Goal: Understand process/instructions: Learn about a topic

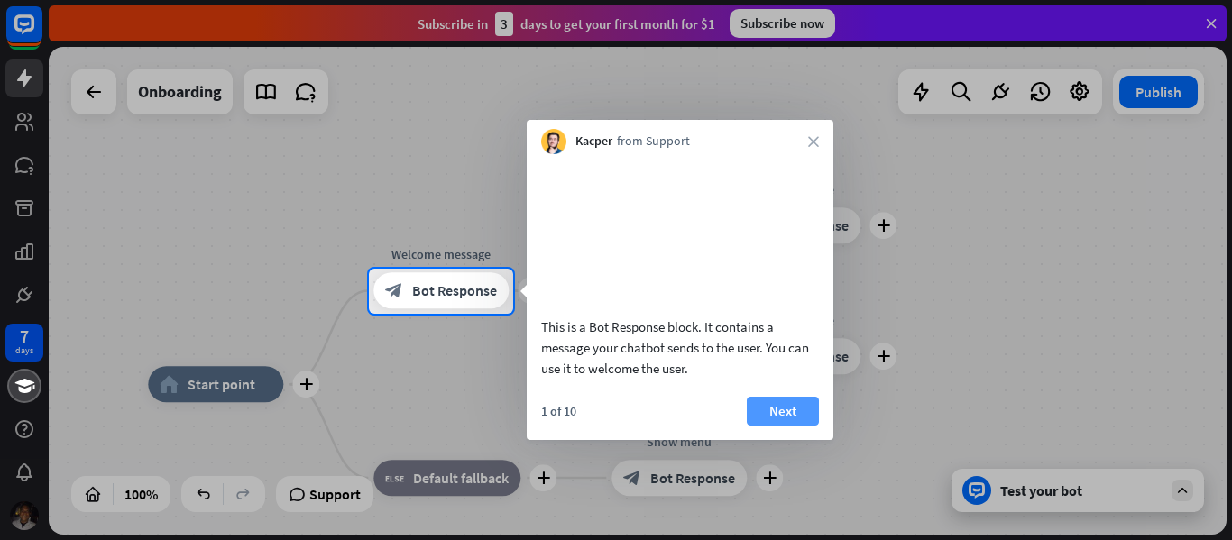
click at [770, 422] on button "Next" at bounding box center [783, 411] width 72 height 29
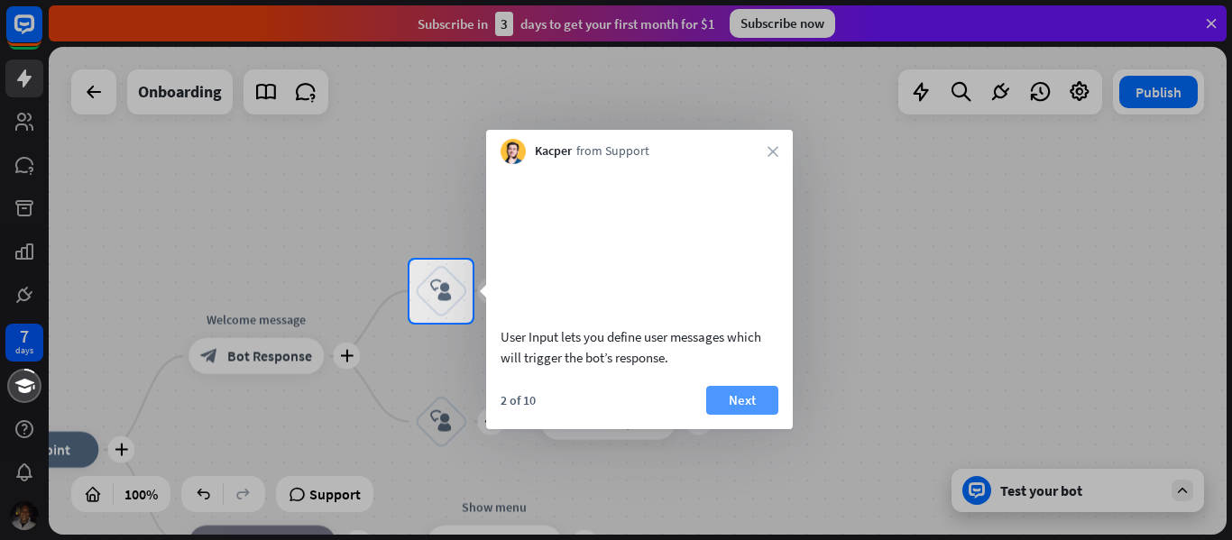
click at [751, 415] on button "Next" at bounding box center [742, 400] width 72 height 29
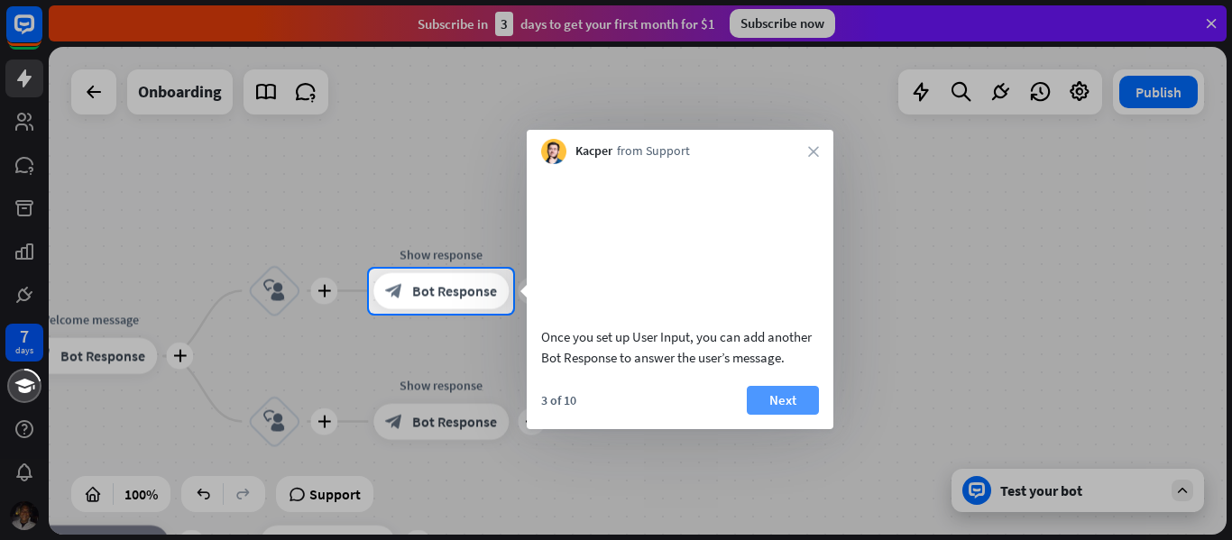
click at [766, 415] on button "Next" at bounding box center [783, 400] width 72 height 29
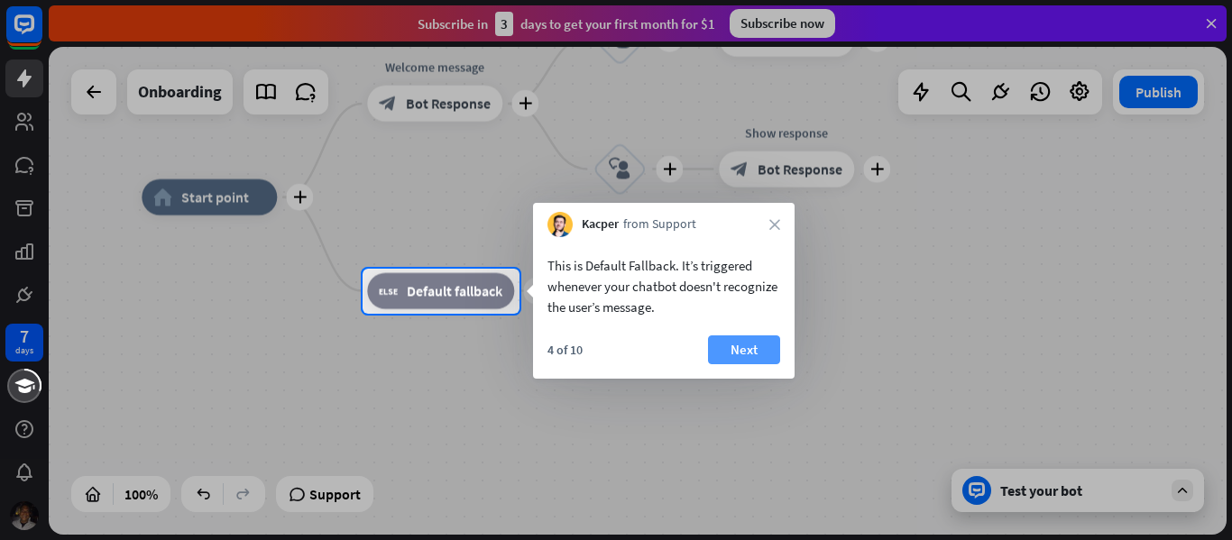
click at [749, 345] on button "Next" at bounding box center [744, 350] width 72 height 29
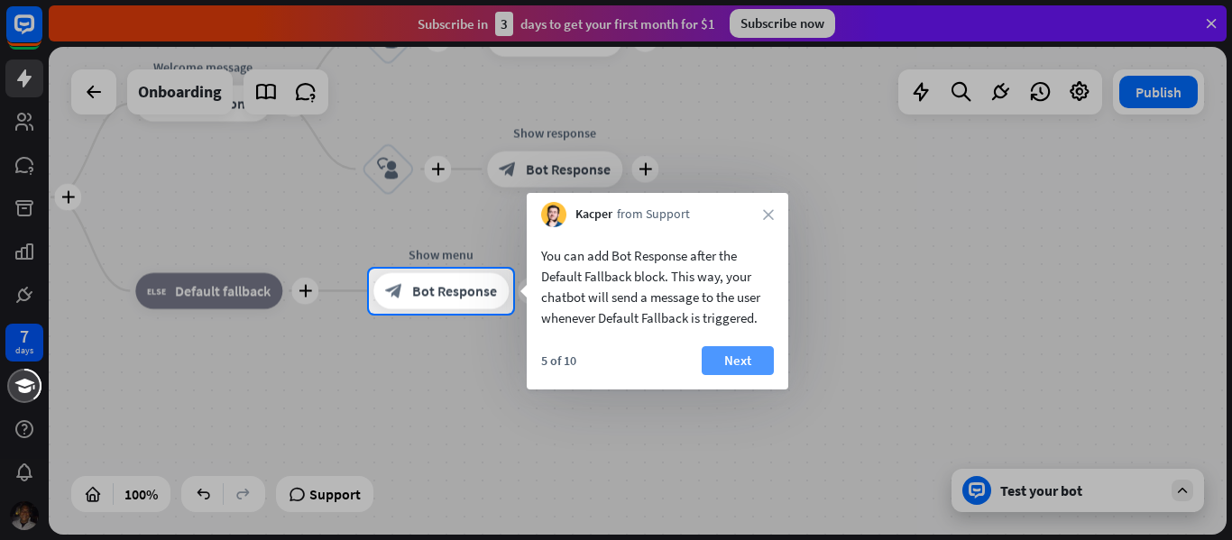
click at [731, 354] on button "Next" at bounding box center [738, 360] width 72 height 29
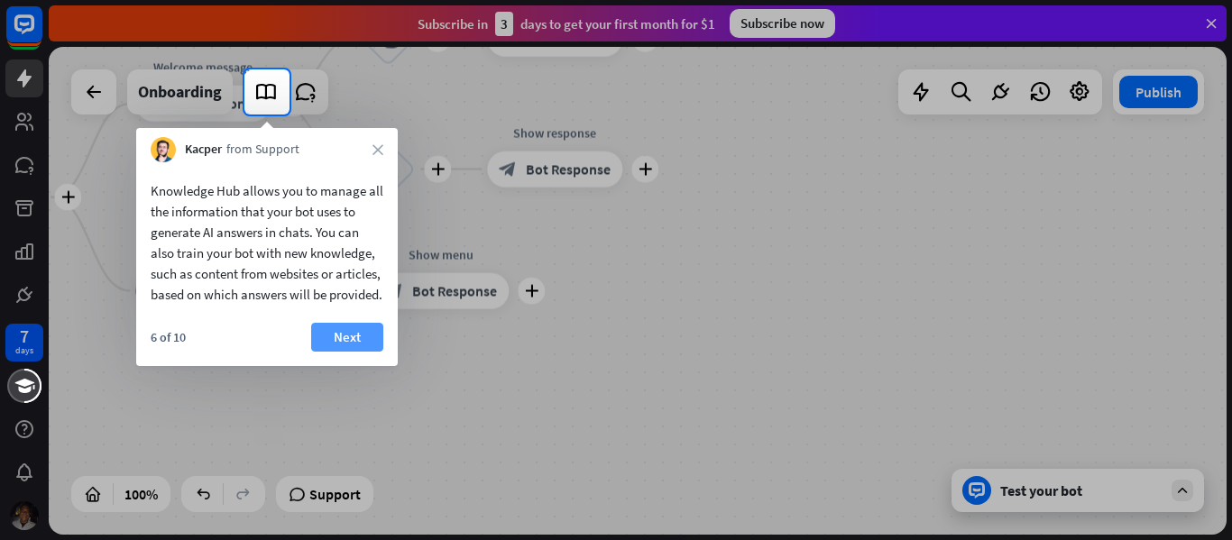
click at [346, 349] on button "Next" at bounding box center [347, 337] width 72 height 29
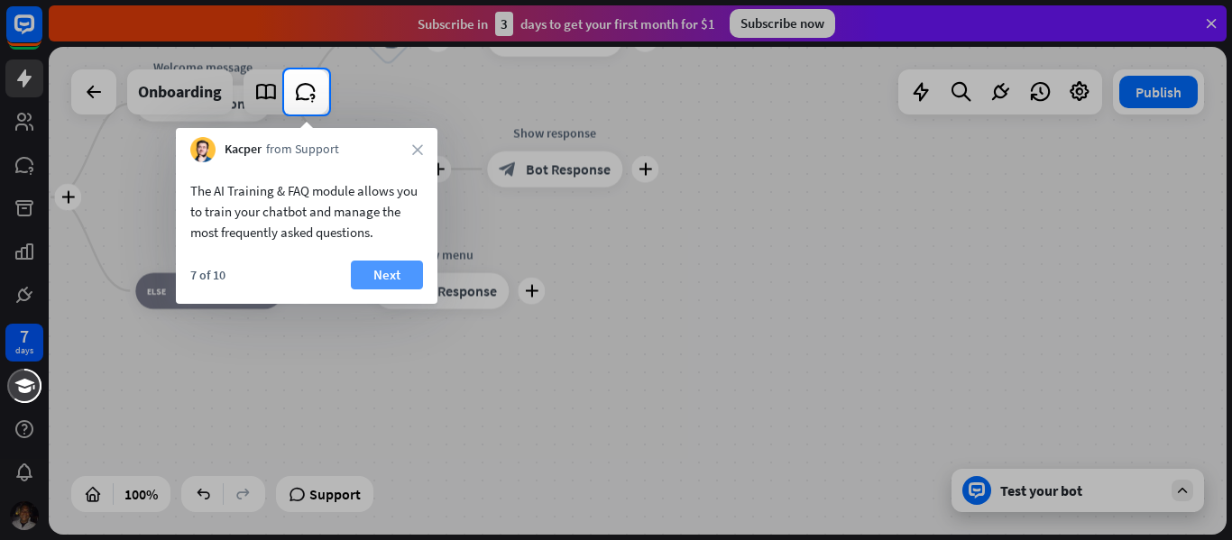
click at [382, 266] on button "Next" at bounding box center [387, 275] width 72 height 29
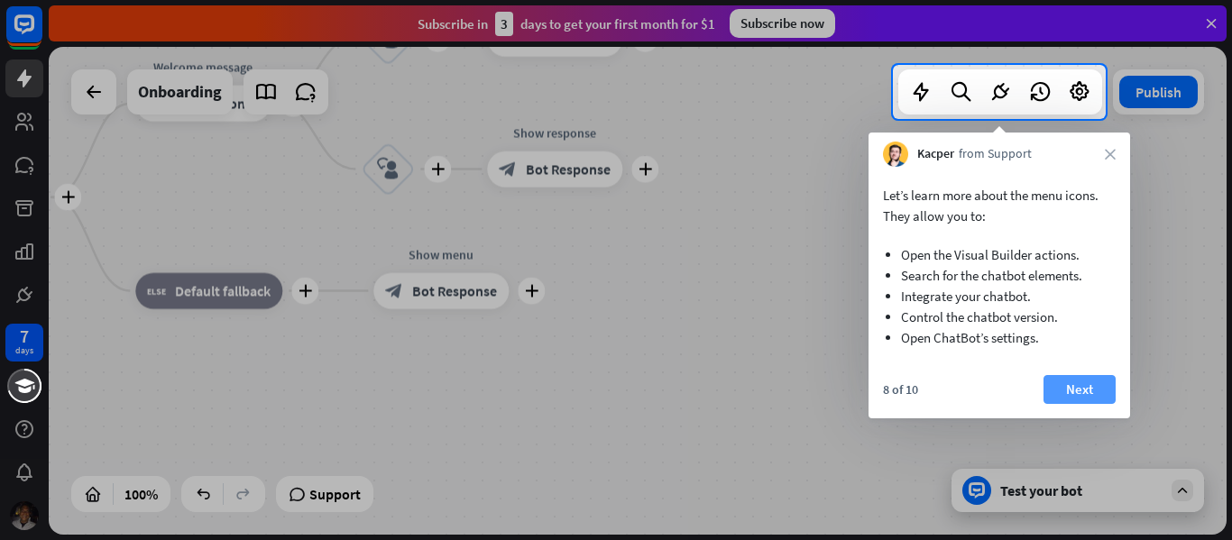
click at [1096, 391] on button "Next" at bounding box center [1080, 389] width 72 height 29
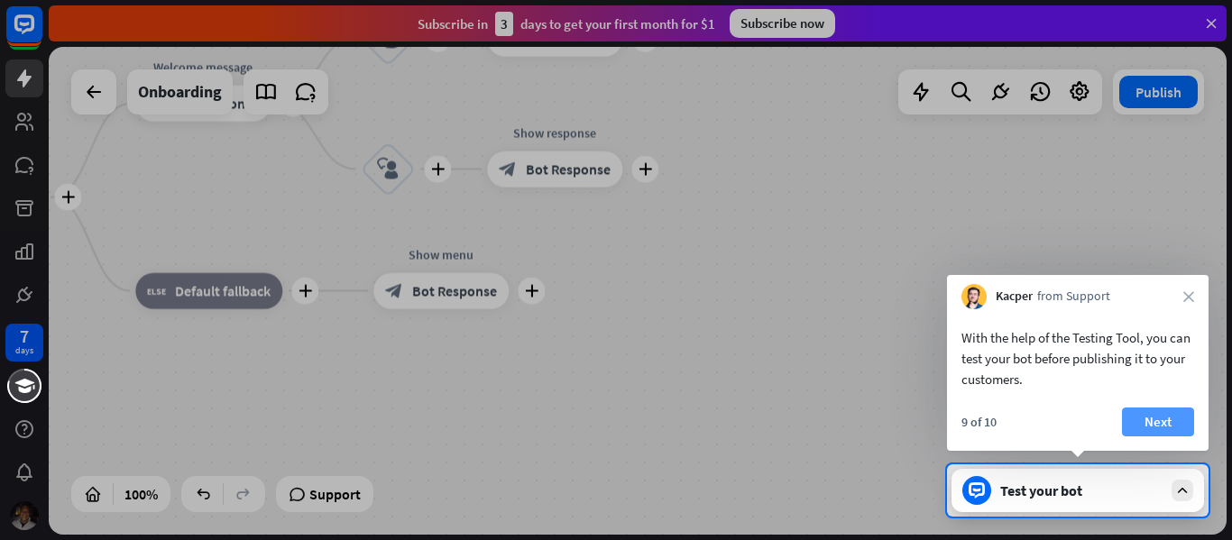
click at [1155, 419] on button "Next" at bounding box center [1158, 422] width 72 height 29
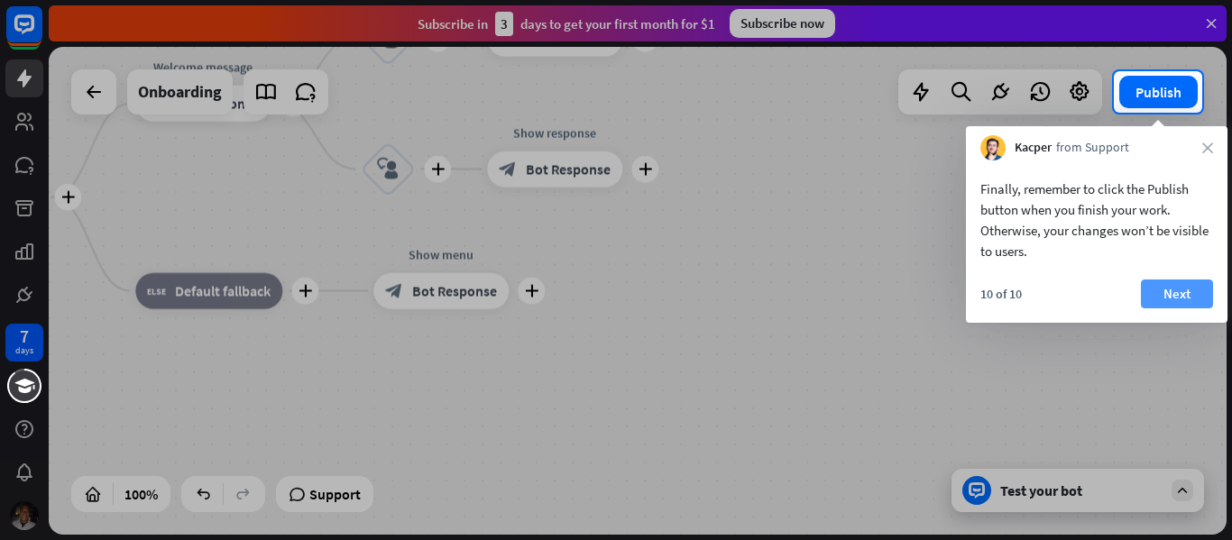
click at [1178, 290] on button "Next" at bounding box center [1177, 294] width 72 height 29
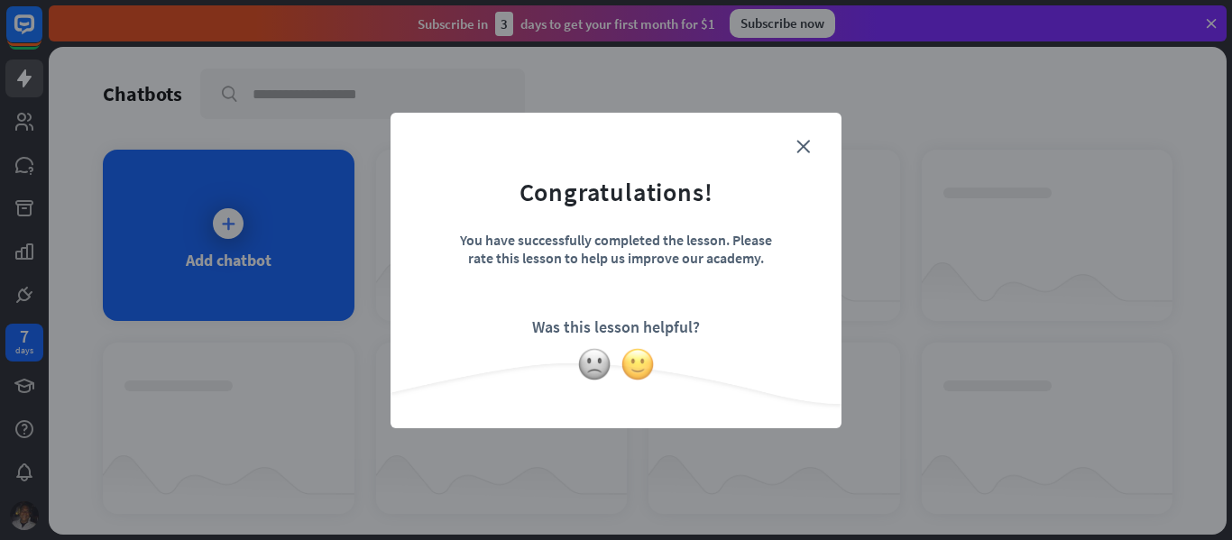
click at [633, 360] on img at bounding box center [638, 364] width 34 height 34
